Goal: Information Seeking & Learning: Learn about a topic

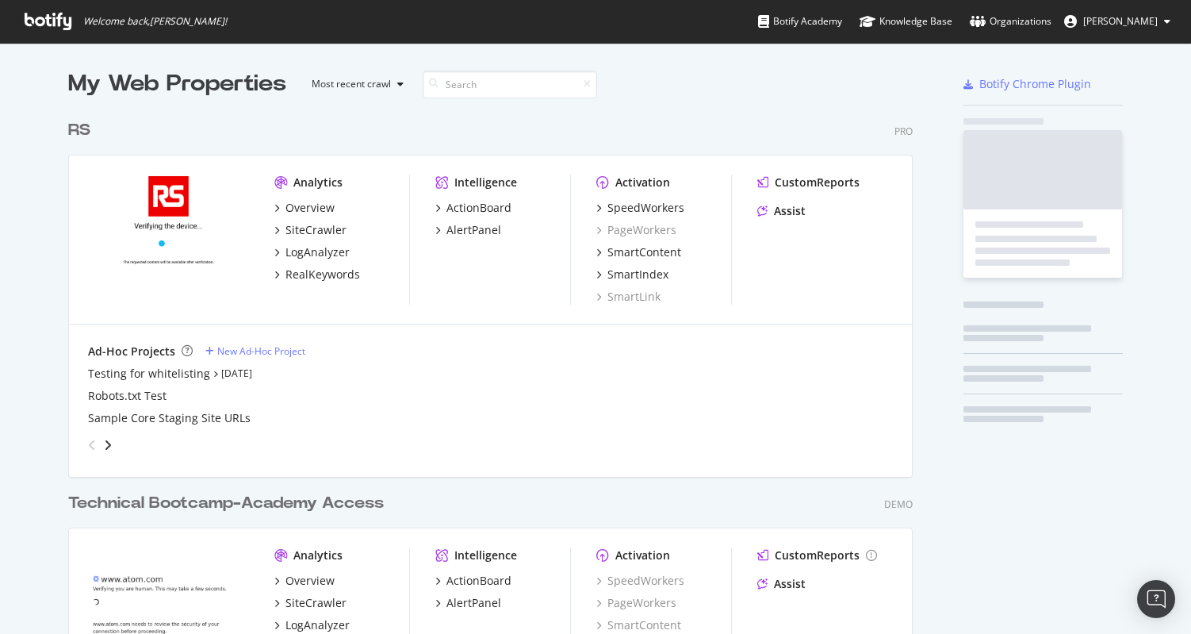
scroll to position [638, 845]
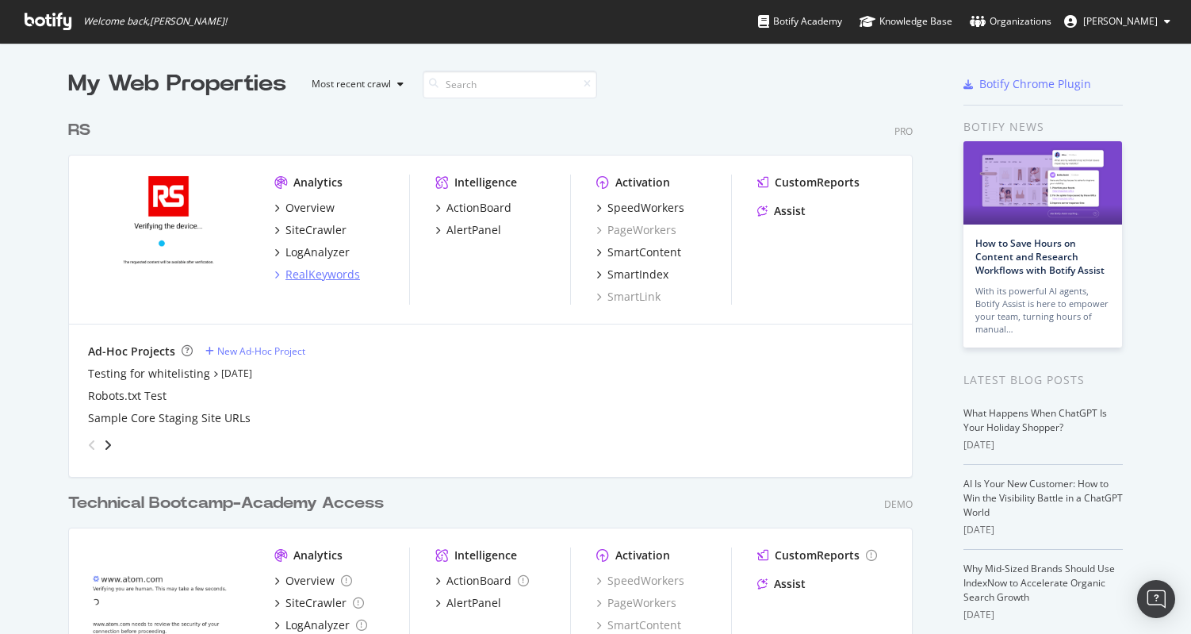
click at [305, 282] on div "RealKeywords" at bounding box center [323, 274] width 75 height 16
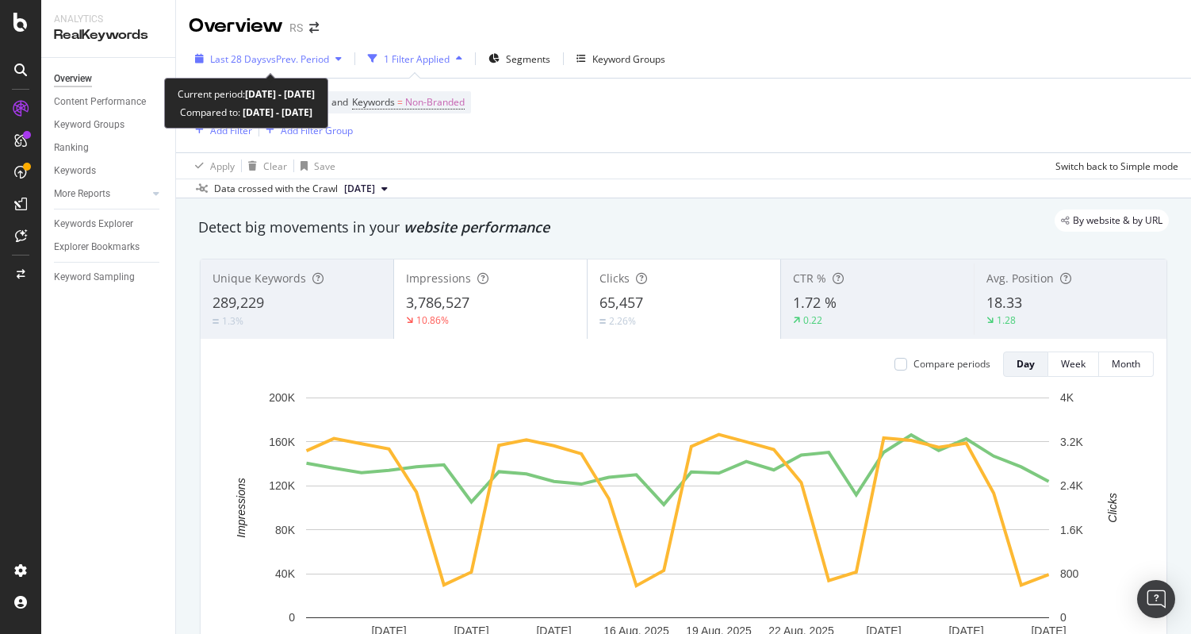
click at [298, 58] on span "vs Prev. Period" at bounding box center [297, 58] width 63 height 13
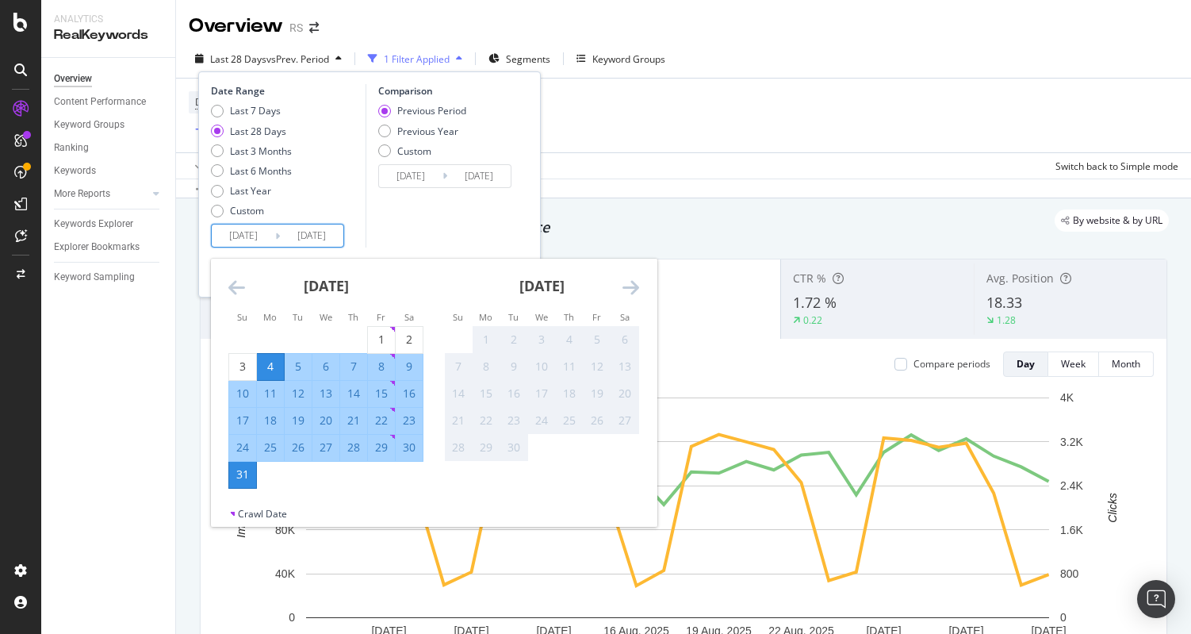
click at [329, 233] on input "[DATE]" at bounding box center [311, 235] width 63 height 22
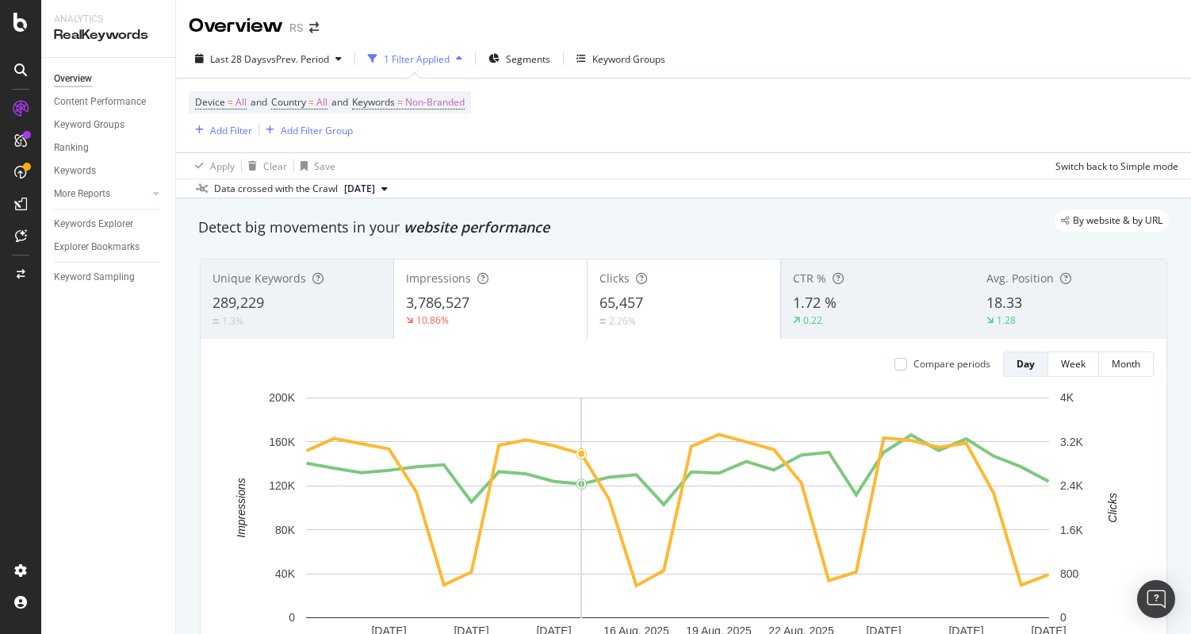
click at [643, 135] on div "Device = All and Country = All and Keywords = Non-Branded Add Filter Add Filter…" at bounding box center [684, 116] width 990 height 74
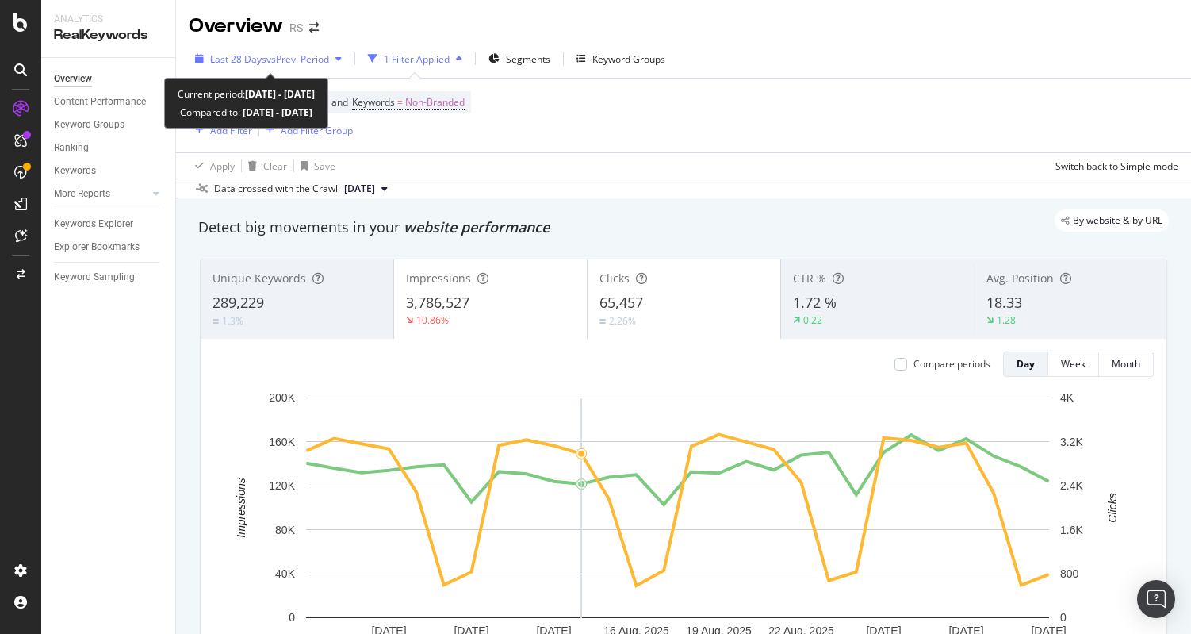
click at [253, 65] on span "Last 28 Days" at bounding box center [238, 58] width 56 height 13
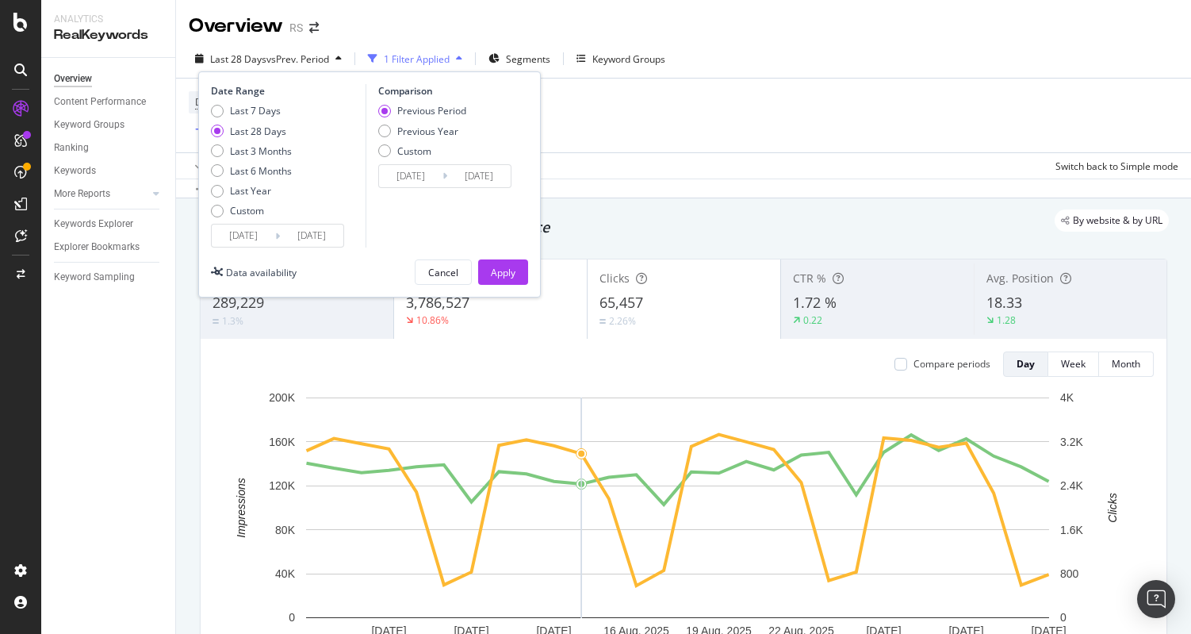
click at [261, 243] on input "[DATE]" at bounding box center [243, 235] width 63 height 22
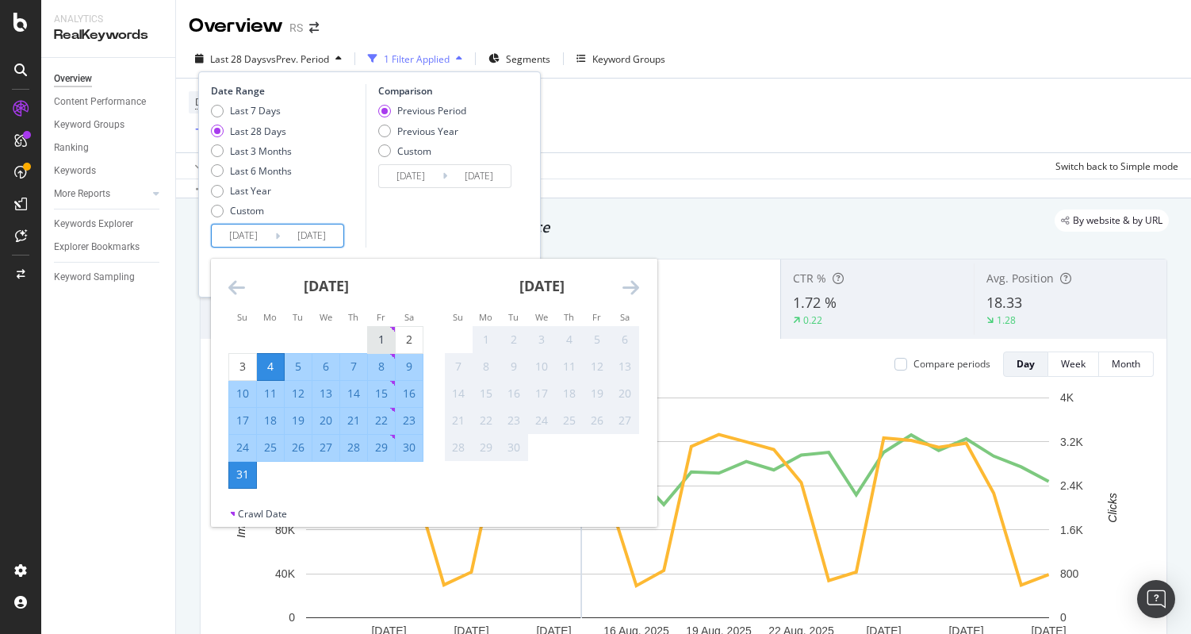
click at [378, 336] on div "1" at bounding box center [381, 340] width 27 height 16
type input "[DATE]"
click at [247, 485] on div "31" at bounding box center [242, 475] width 27 height 26
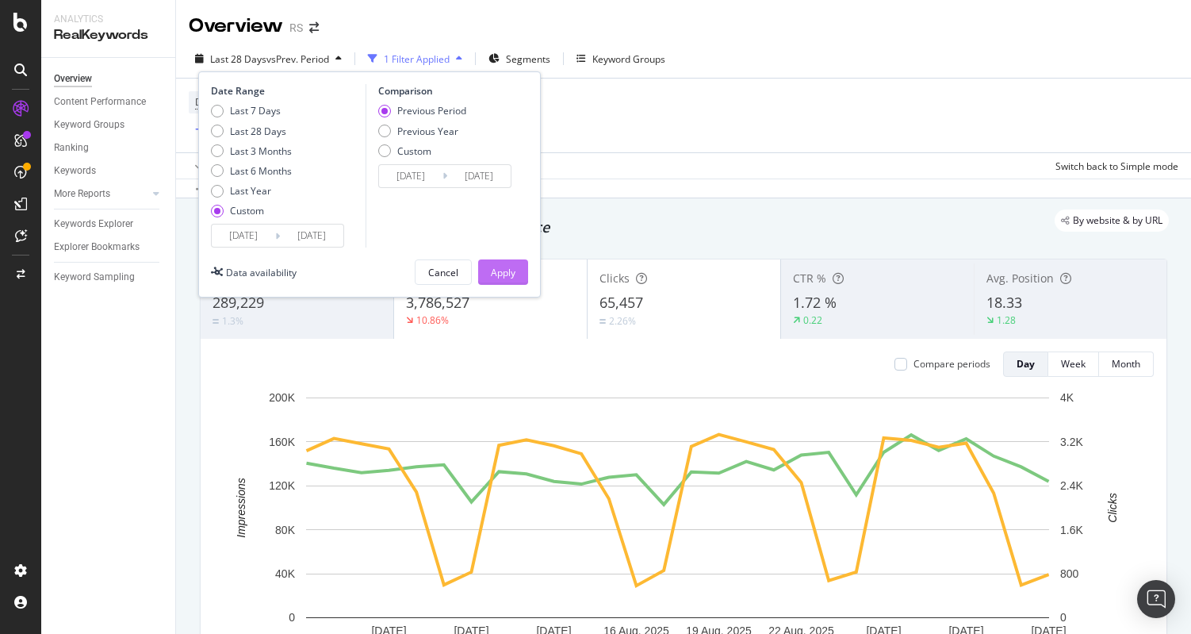
click at [525, 280] on button "Apply" at bounding box center [503, 271] width 50 height 25
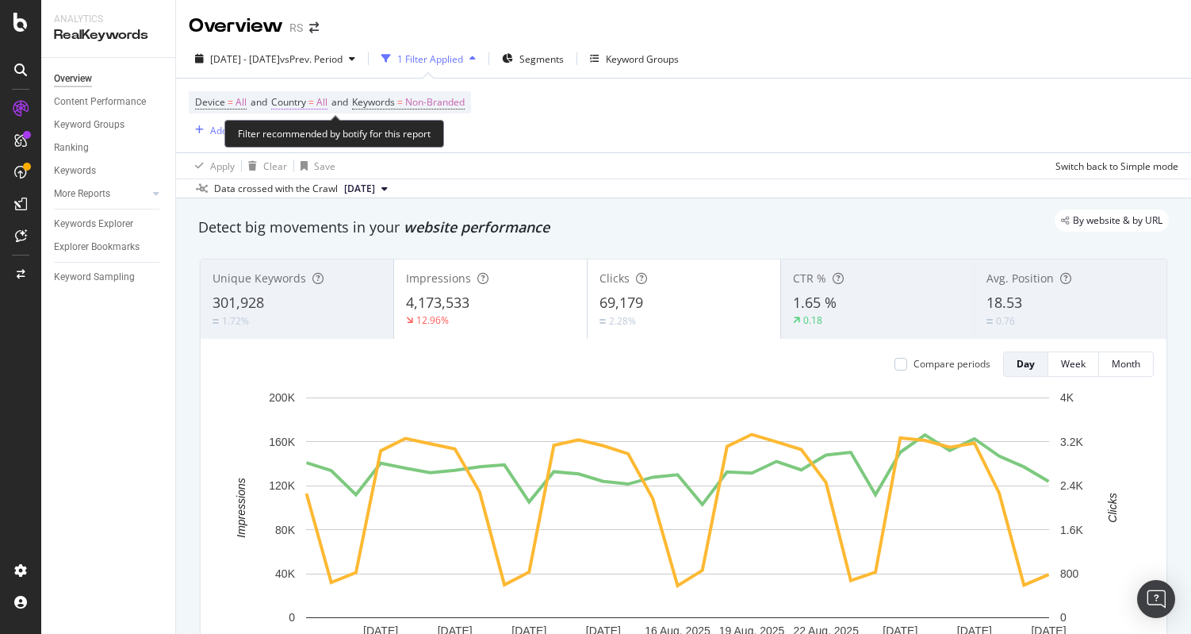
click at [306, 101] on span "Country" at bounding box center [288, 101] width 35 height 13
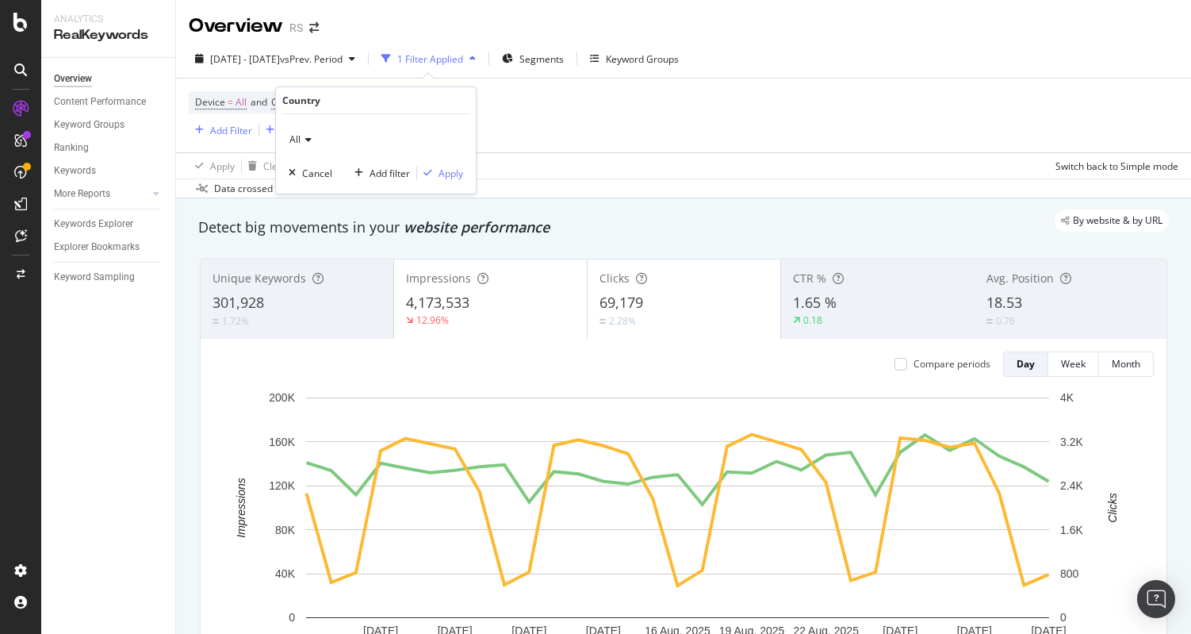
click at [318, 144] on div "All" at bounding box center [376, 139] width 174 height 25
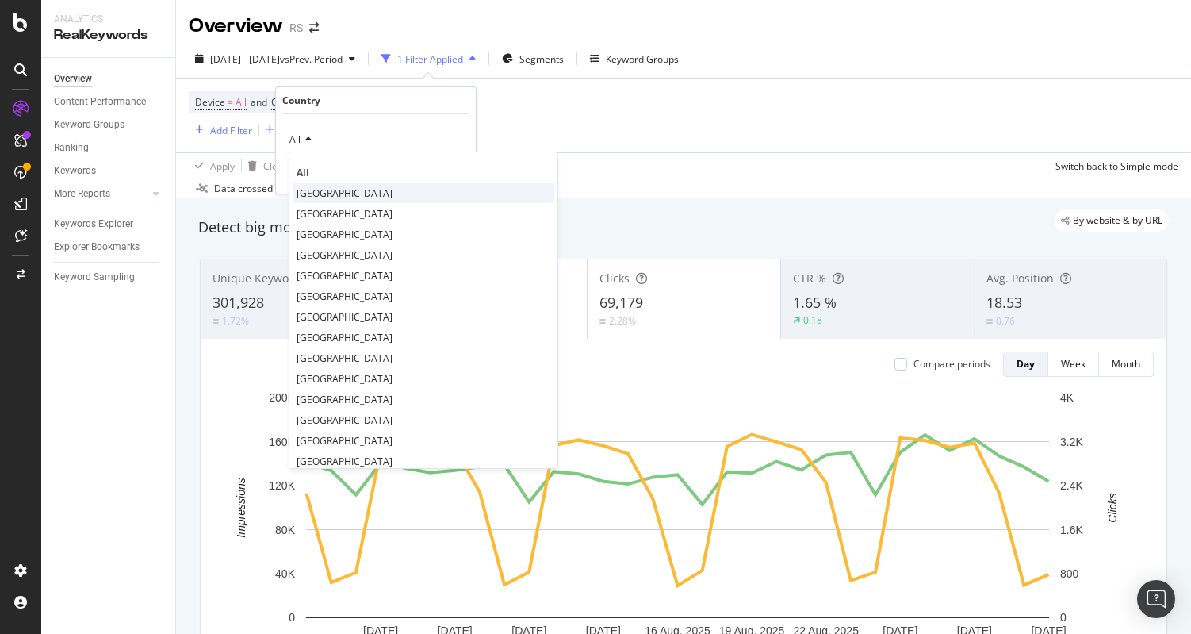
click at [341, 189] on span "[GEOGRAPHIC_DATA]" at bounding box center [345, 192] width 96 height 13
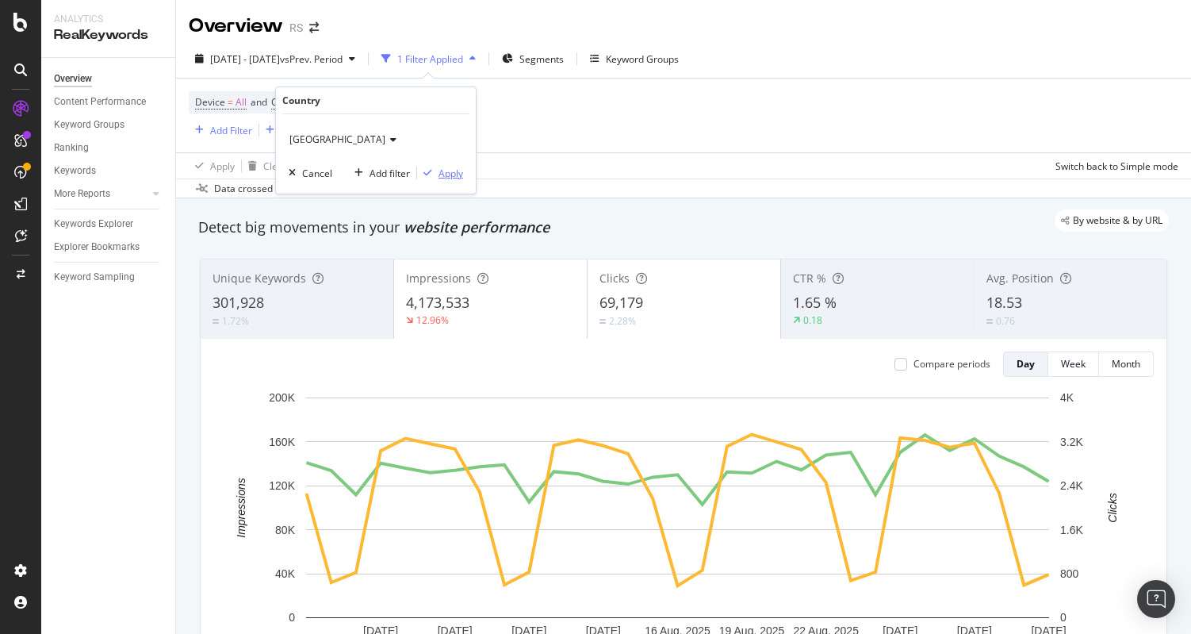
click at [455, 170] on div "Apply" at bounding box center [451, 173] width 25 height 13
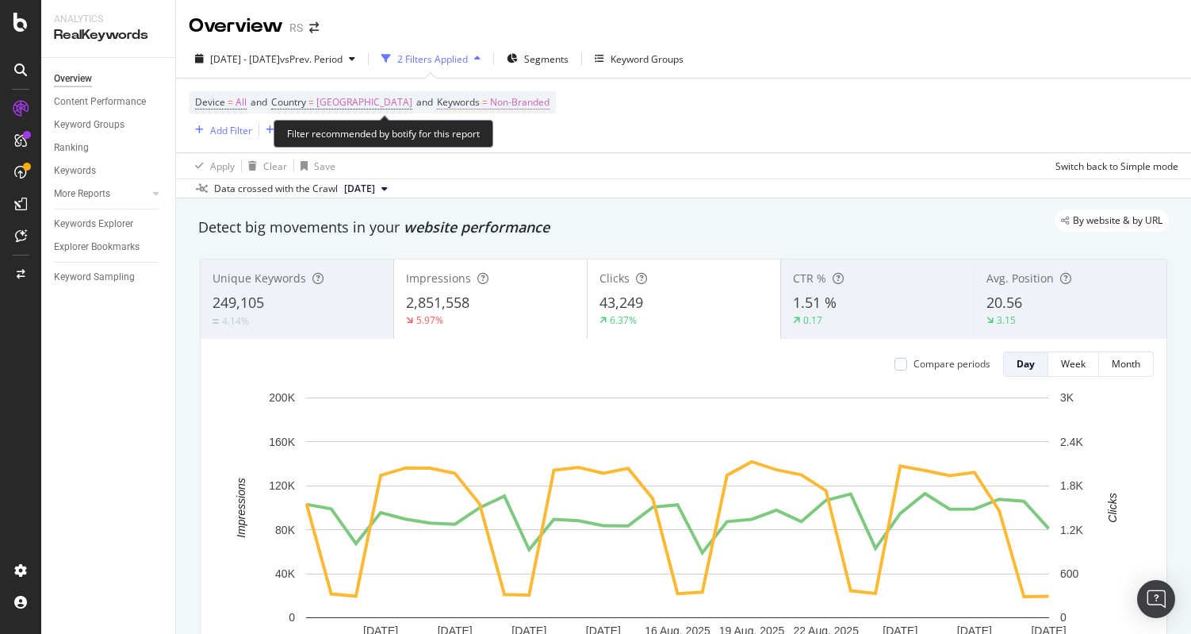
click at [550, 98] on span "Non-Branded" at bounding box center [519, 102] width 59 height 22
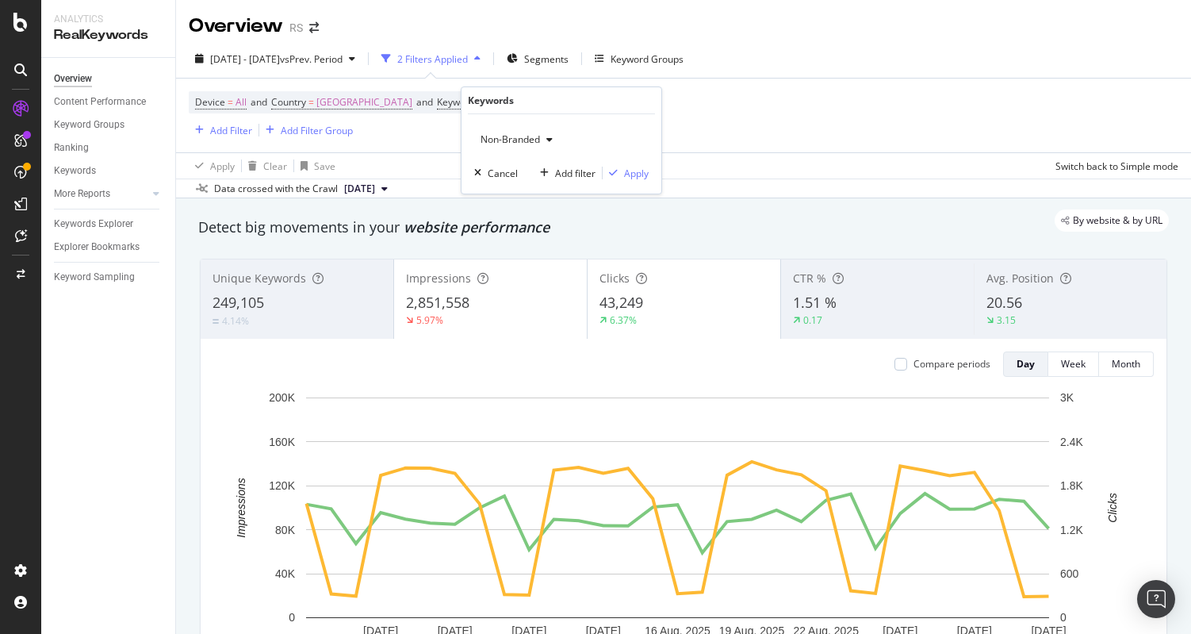
click at [552, 138] on icon "button" at bounding box center [549, 140] width 6 height 10
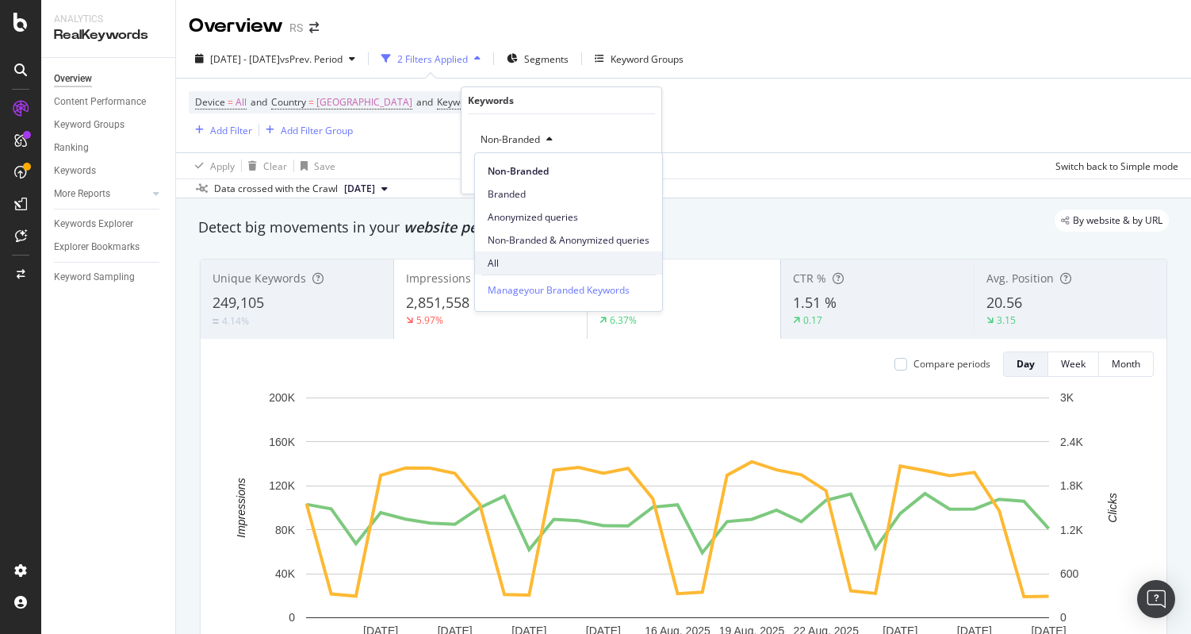
click at [533, 262] on span "All" at bounding box center [569, 263] width 162 height 14
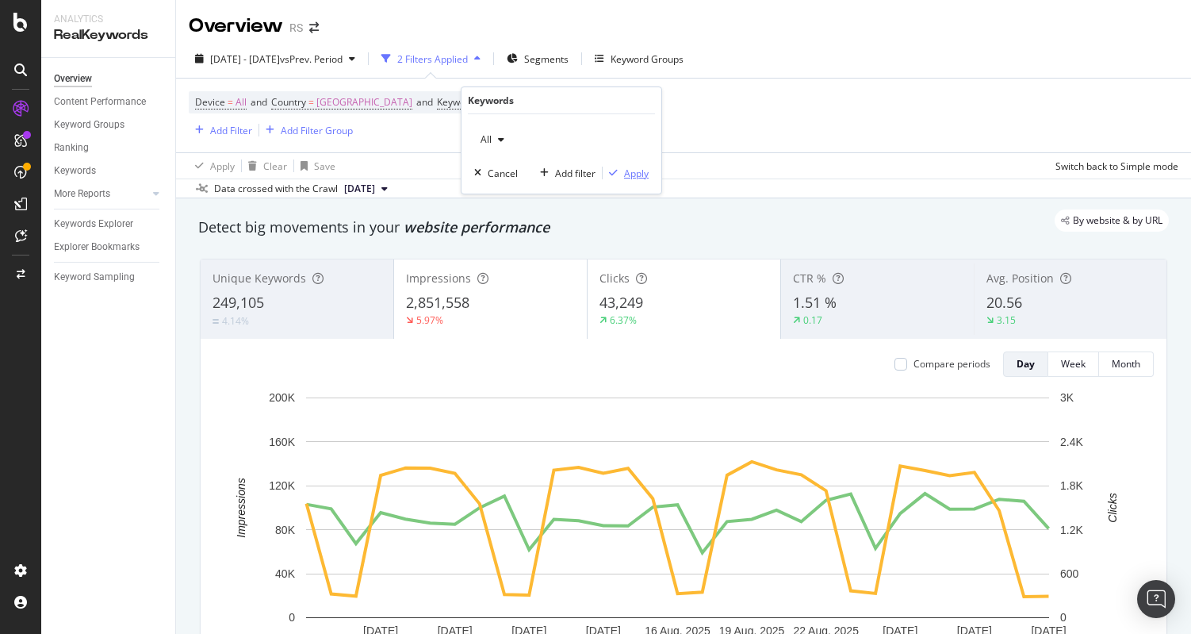
click at [641, 180] on div "Apply" at bounding box center [626, 173] width 46 height 14
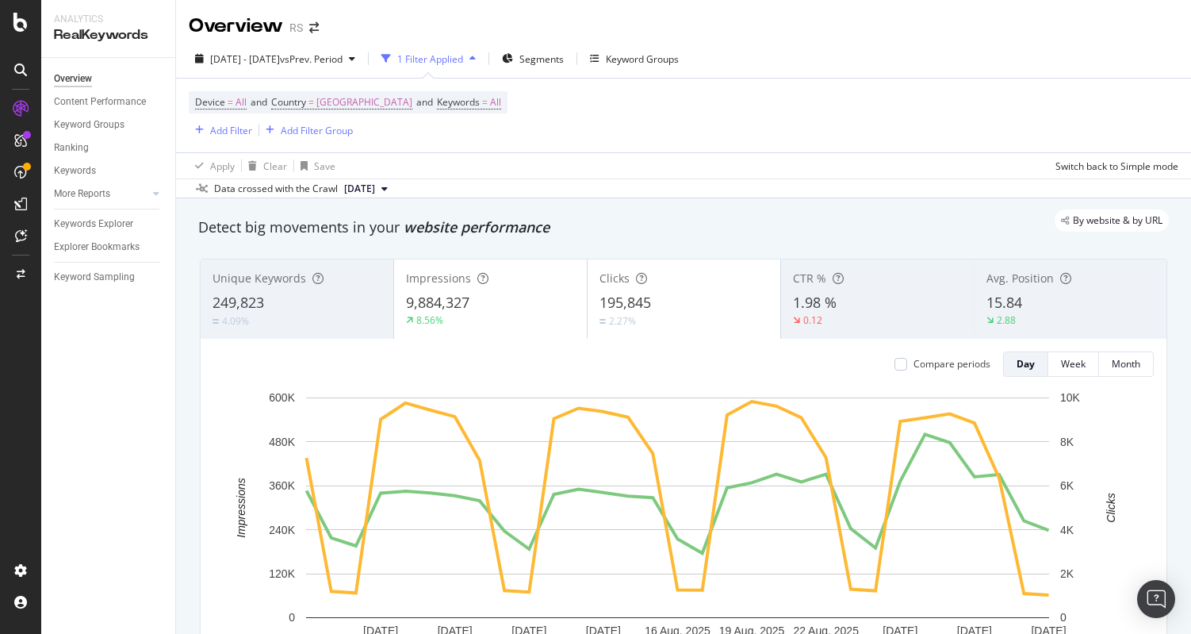
click at [607, 137] on div "Device = All and Country = [GEOGRAPHIC_DATA] and Keywords = All Add Filter Add …" at bounding box center [684, 116] width 990 height 74
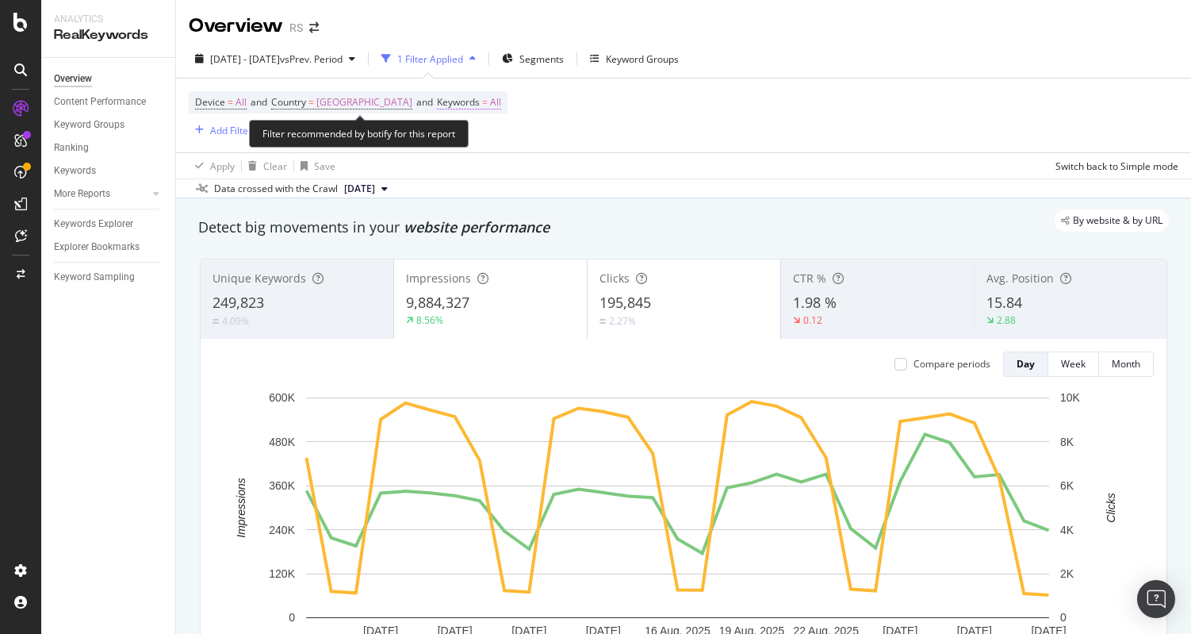
click at [501, 104] on span "Keywords = All" at bounding box center [469, 102] width 64 height 14
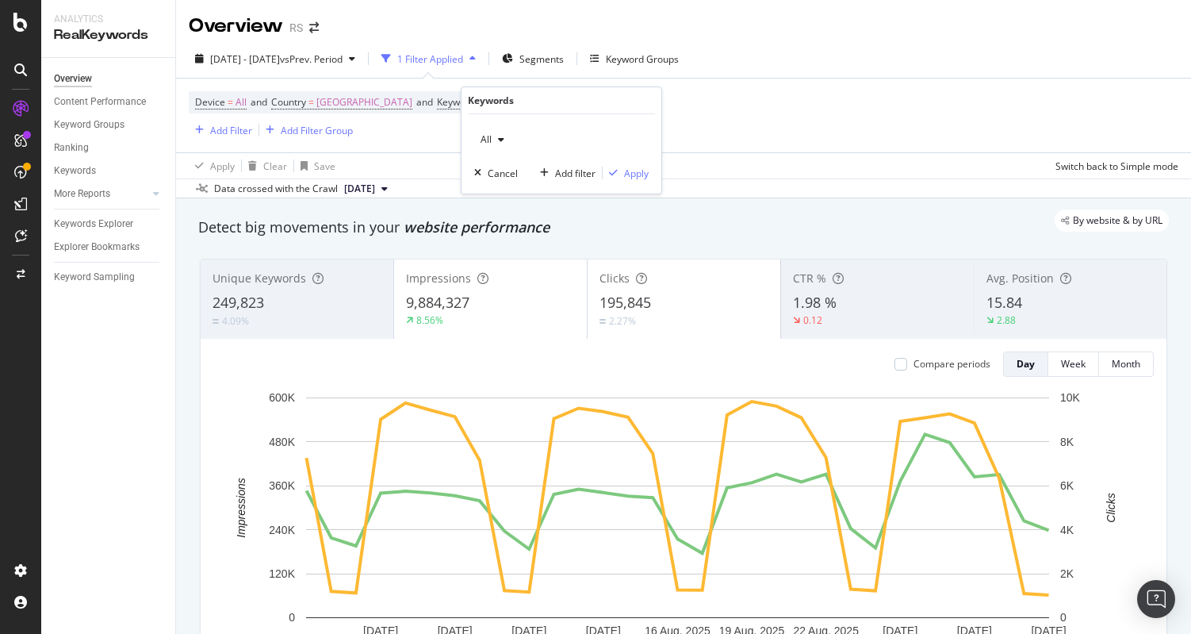
click at [499, 142] on icon "button" at bounding box center [501, 140] width 6 height 10
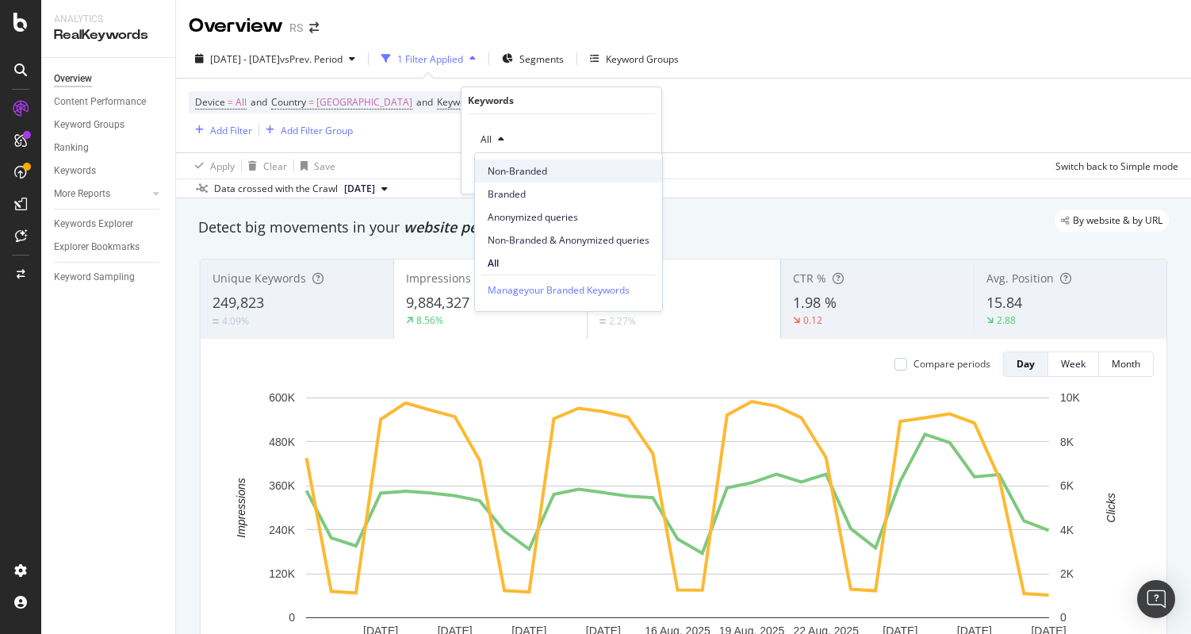
click at [548, 171] on span "Non-Branded" at bounding box center [569, 171] width 162 height 14
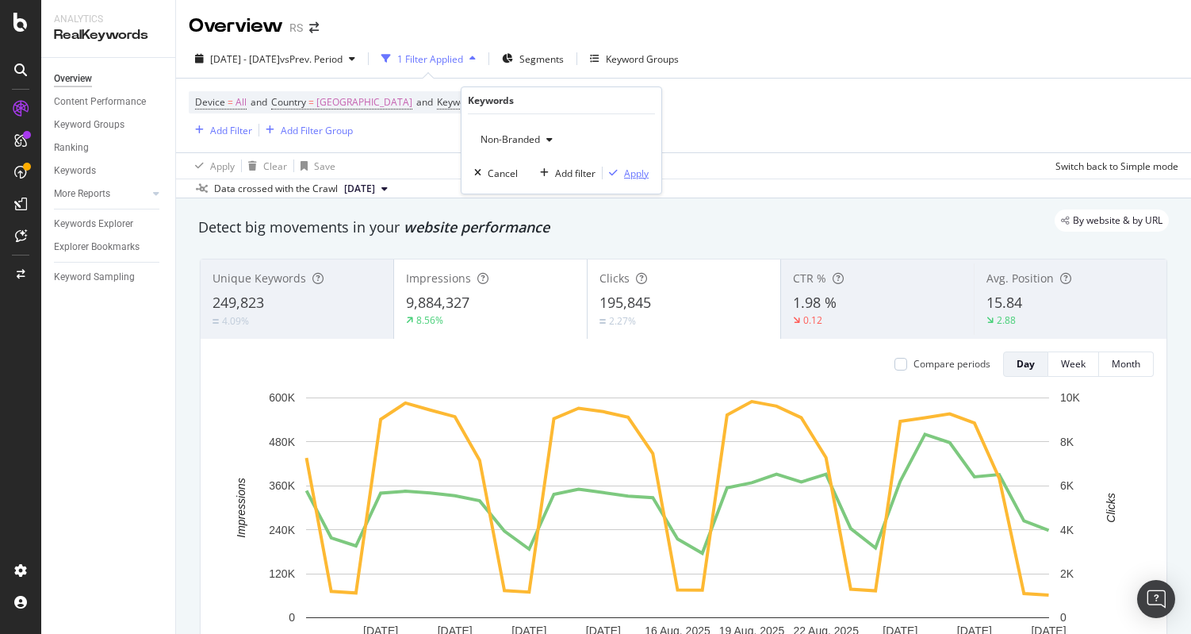
click at [638, 174] on div "Apply" at bounding box center [636, 173] width 25 height 13
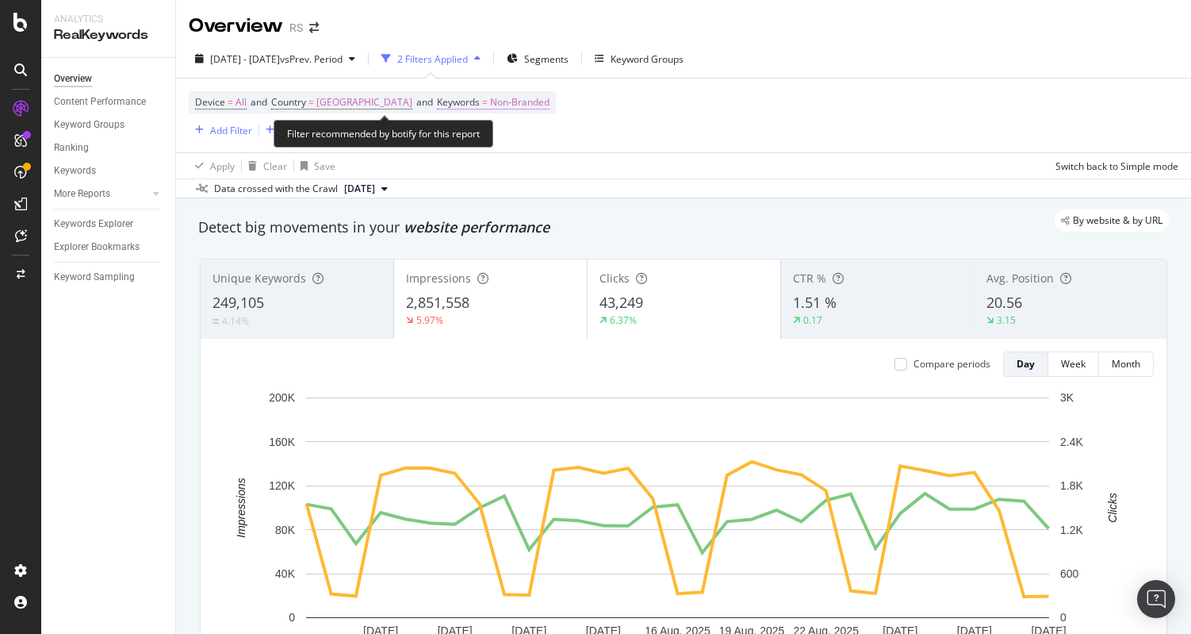
click at [543, 99] on span "Non-Branded" at bounding box center [519, 102] width 59 height 22
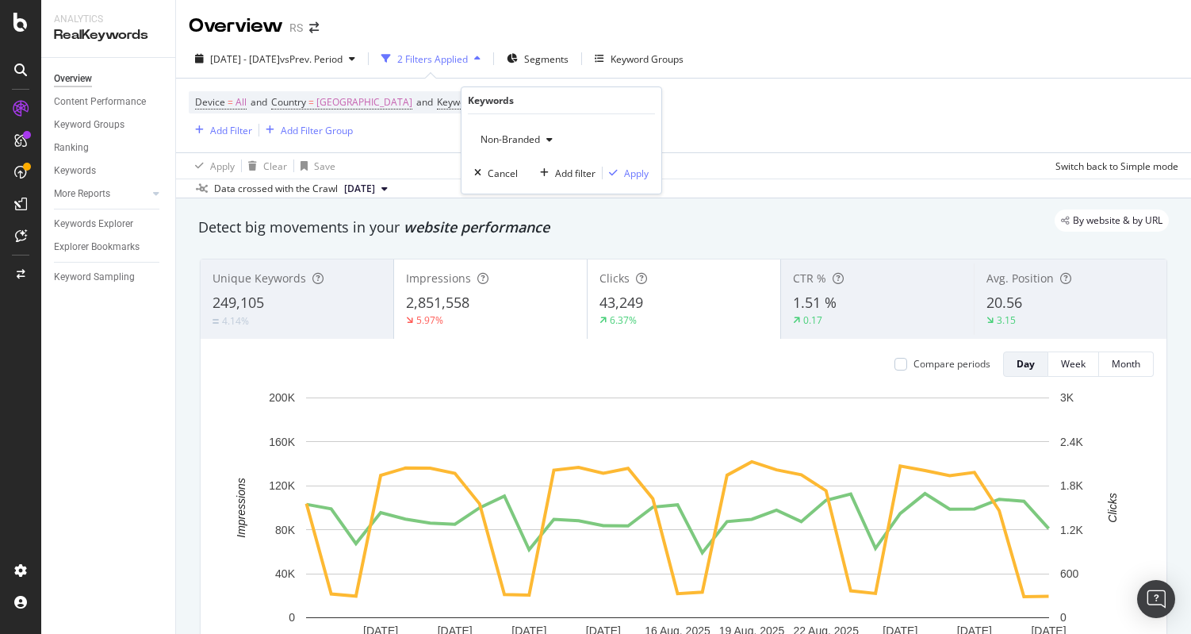
click at [529, 133] on span "Non-Branded" at bounding box center [507, 138] width 66 height 13
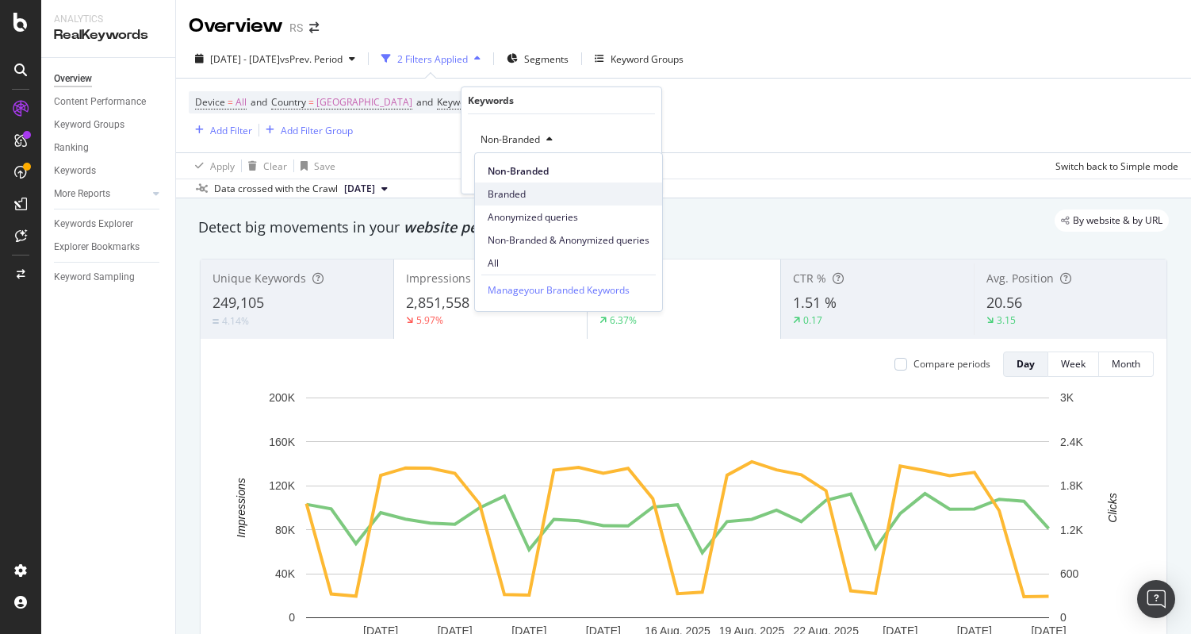
click at [533, 195] on span "Branded" at bounding box center [569, 194] width 162 height 14
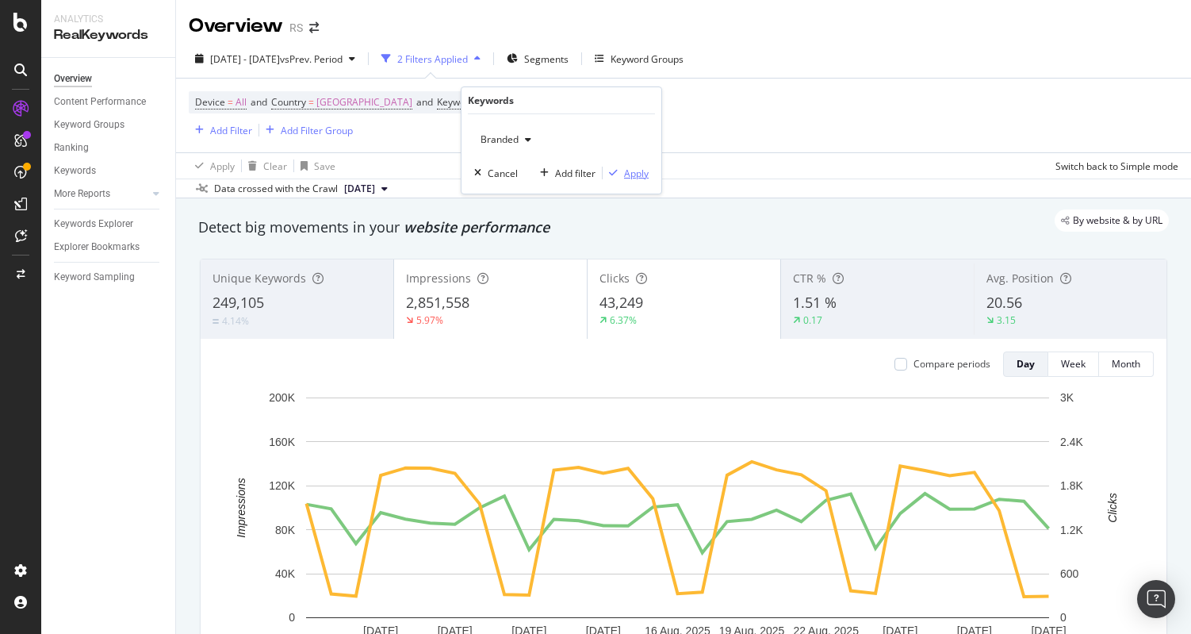
click at [642, 177] on div "Apply" at bounding box center [636, 173] width 25 height 13
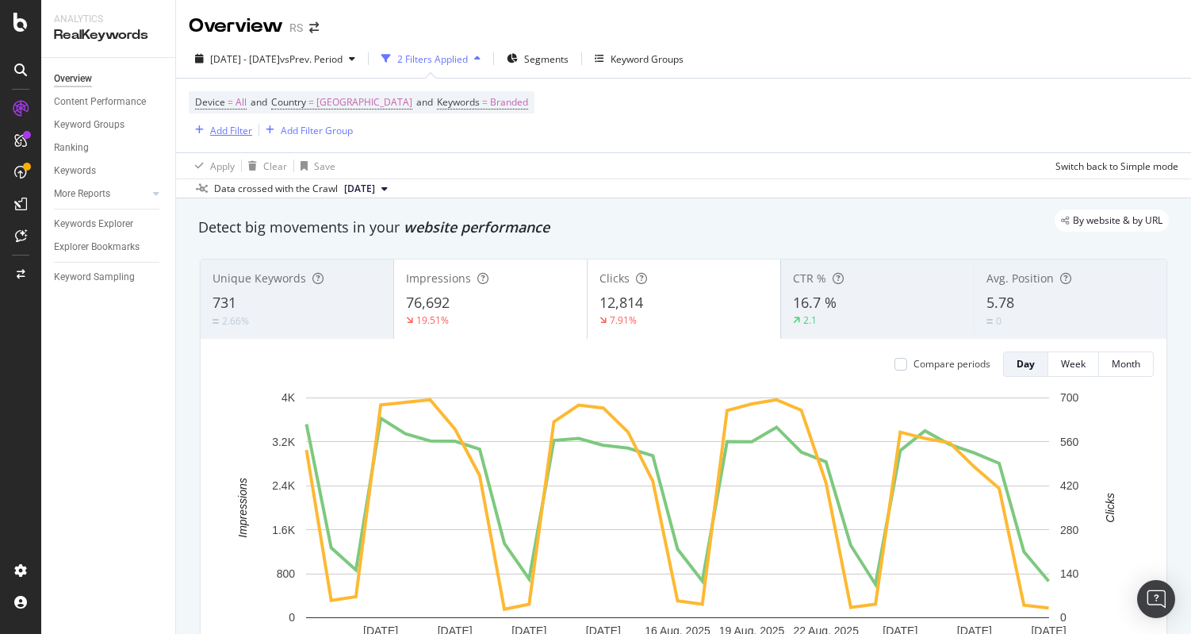
click at [246, 138] on div "Add Filter" at bounding box center [220, 129] width 63 height 17
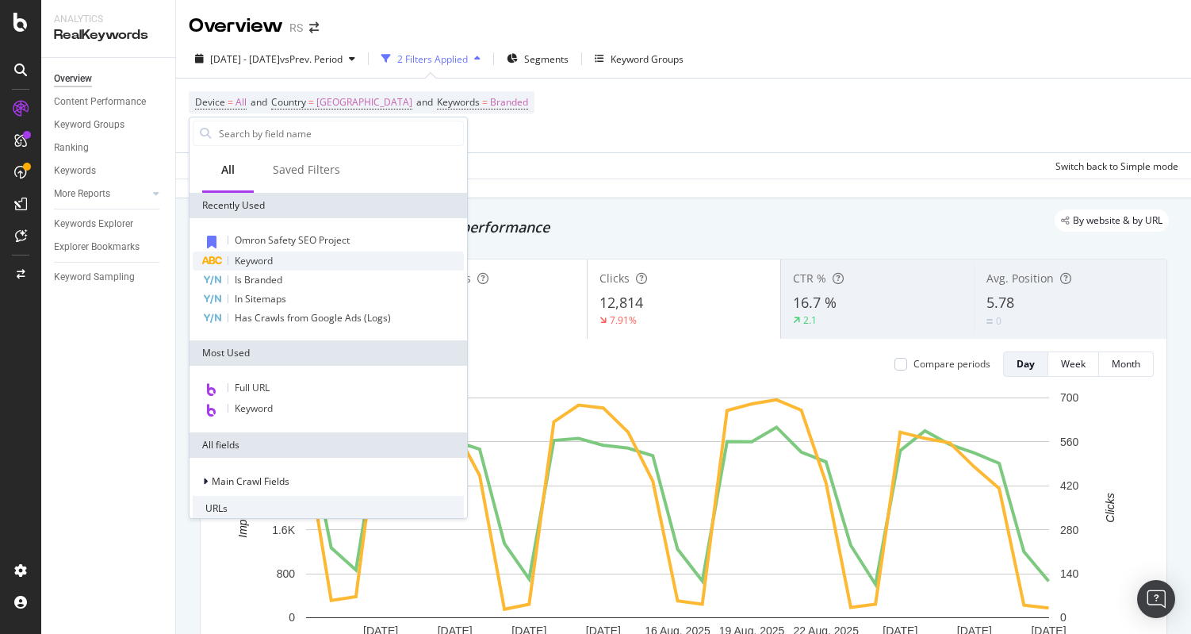
click at [269, 259] on span "Keyword" at bounding box center [254, 260] width 38 height 13
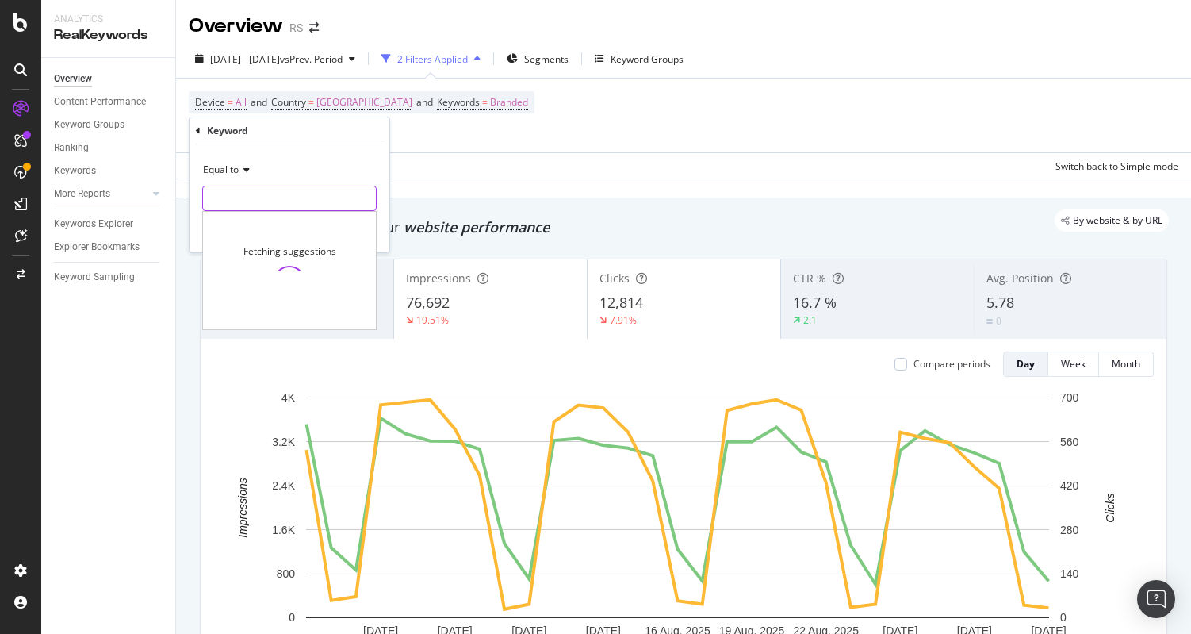
click at [251, 196] on input "text" at bounding box center [289, 198] width 173 height 25
click at [241, 164] on div "Equal to" at bounding box center [289, 169] width 174 height 25
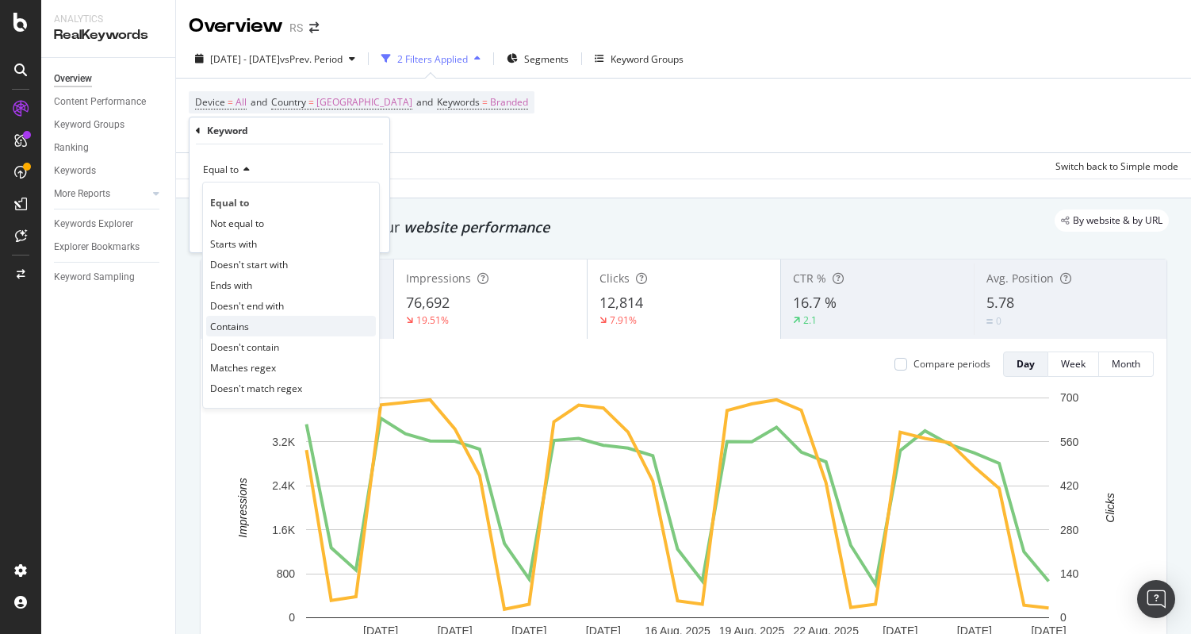
click at [247, 324] on span "Contains" at bounding box center [229, 326] width 39 height 13
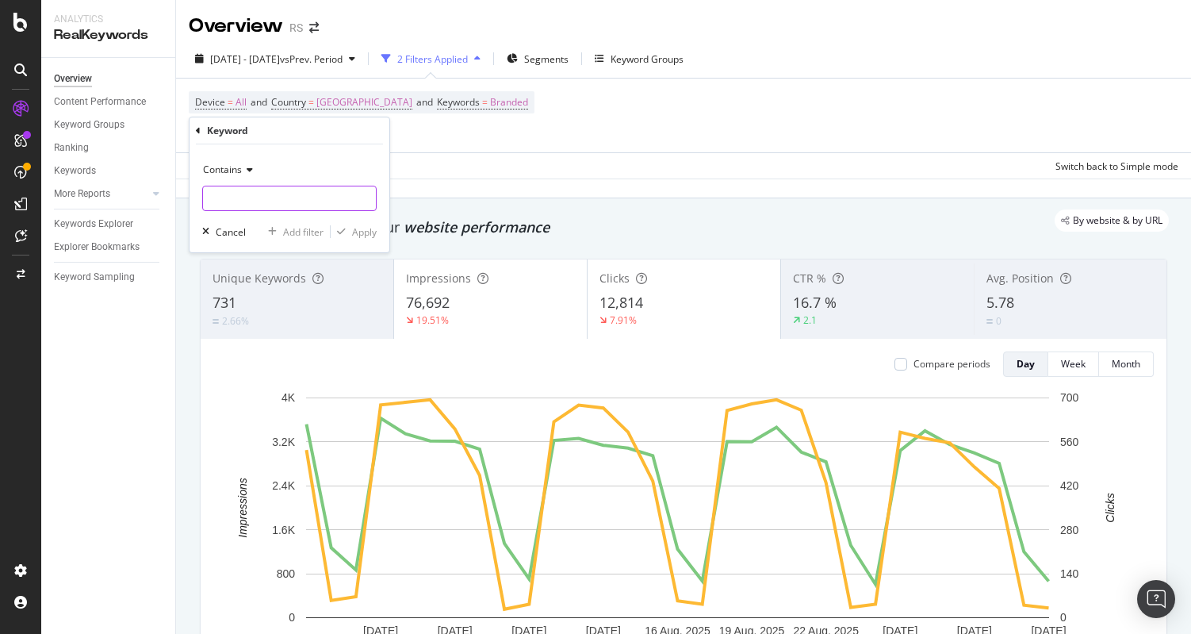
click at [254, 195] on input "text" at bounding box center [289, 198] width 173 height 25
type input "allied"
click at [370, 236] on div "Apply" at bounding box center [364, 231] width 25 height 13
